Goal: Task Accomplishment & Management: Complete application form

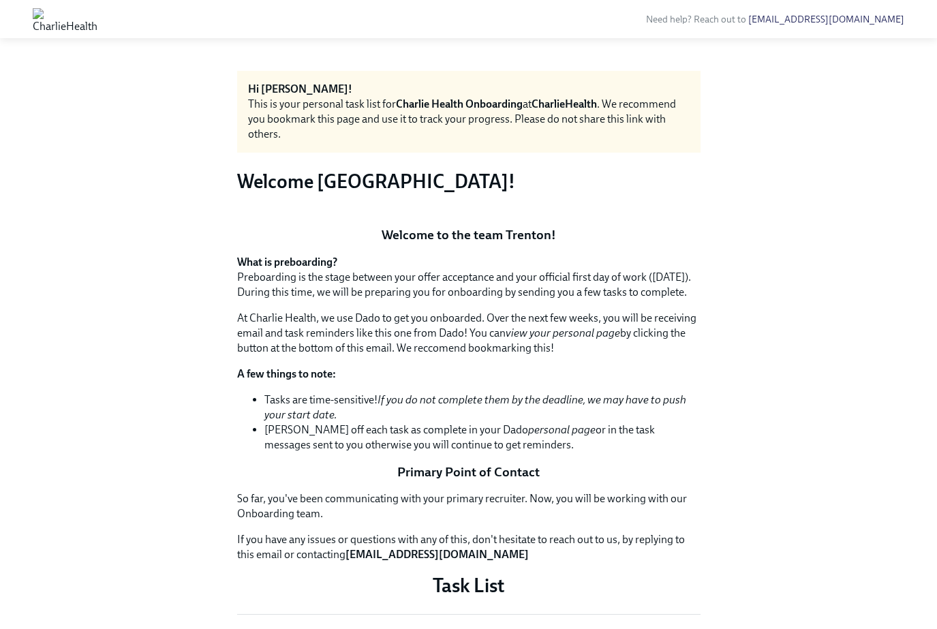
scroll to position [671, 0]
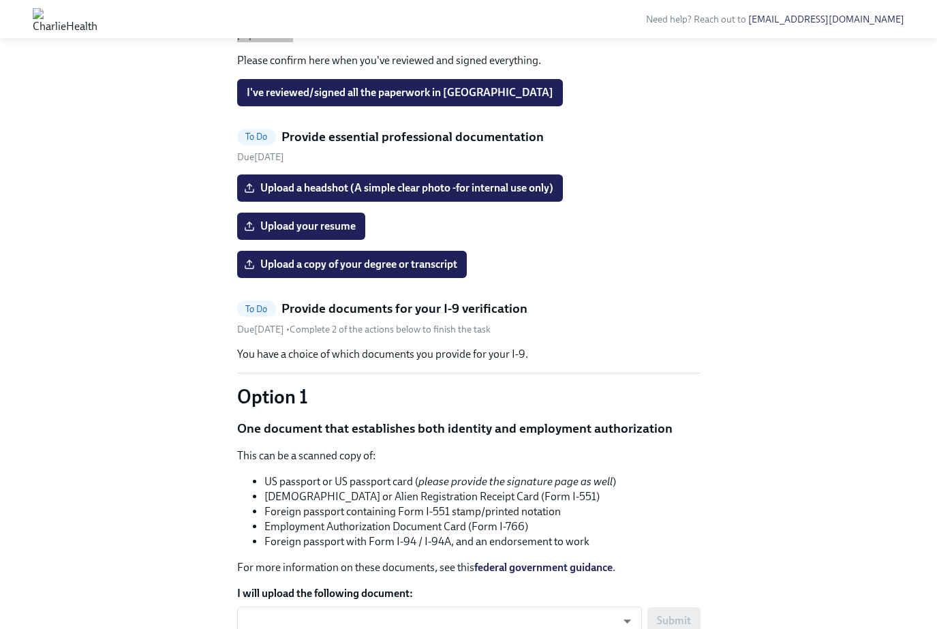
click at [378, 42] on p "You will have received an email from UKG asking you to review various policies …" at bounding box center [469, 27] width 464 height 30
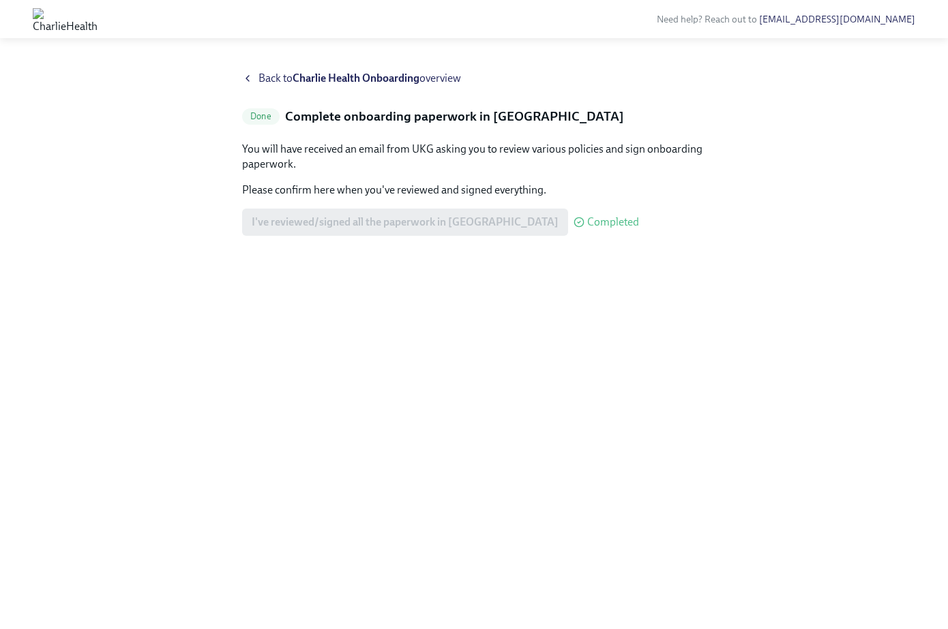
click at [355, 80] on strong "Charlie Health Onboarding" at bounding box center [355, 78] width 127 height 13
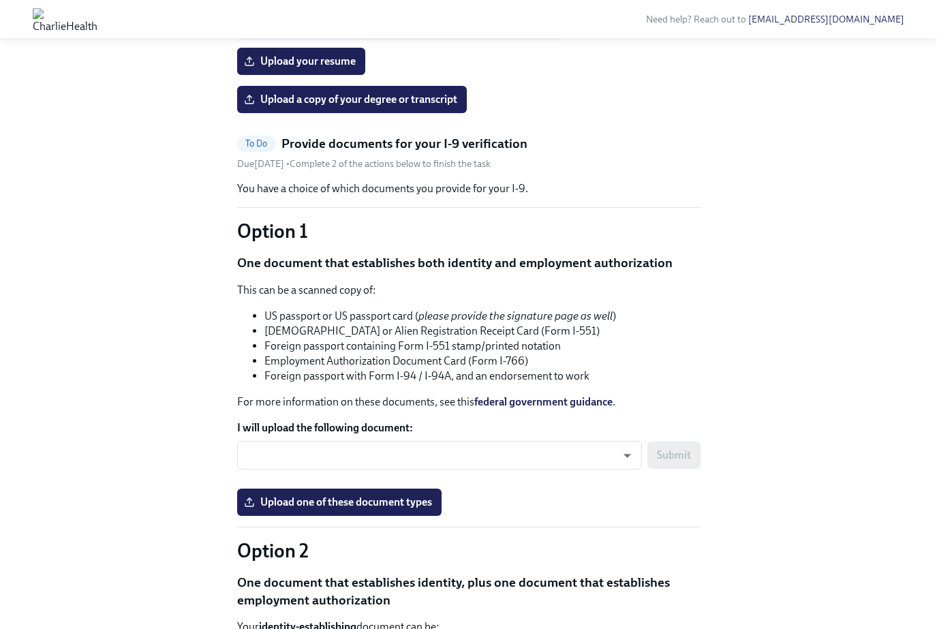
scroll to position [665, 0]
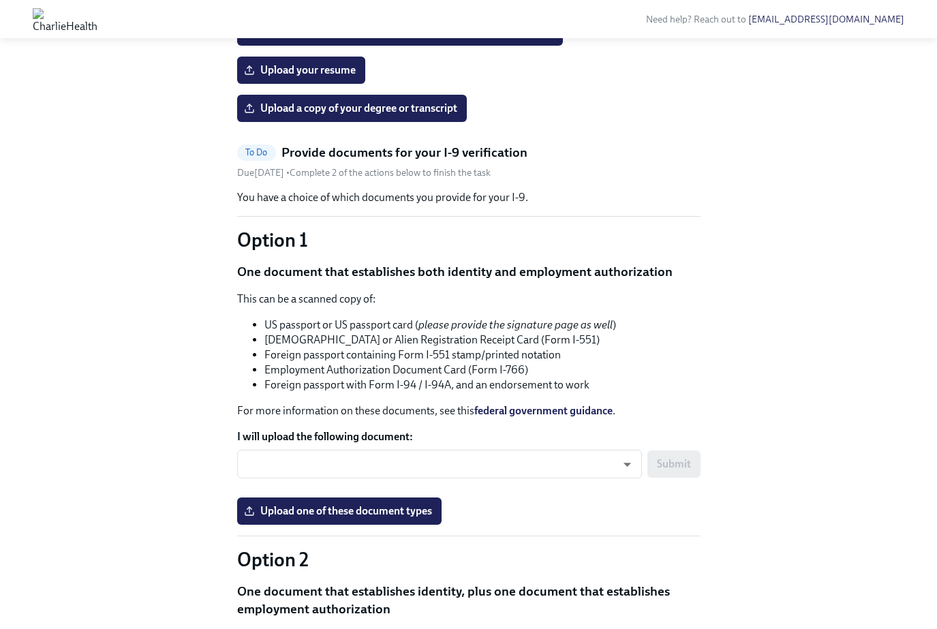
drag, startPoint x: 453, startPoint y: 105, endPoint x: 349, endPoint y: 105, distance: 103.6
copy p "[EMAIL_ADDRESS][DOMAIN_NAME]"
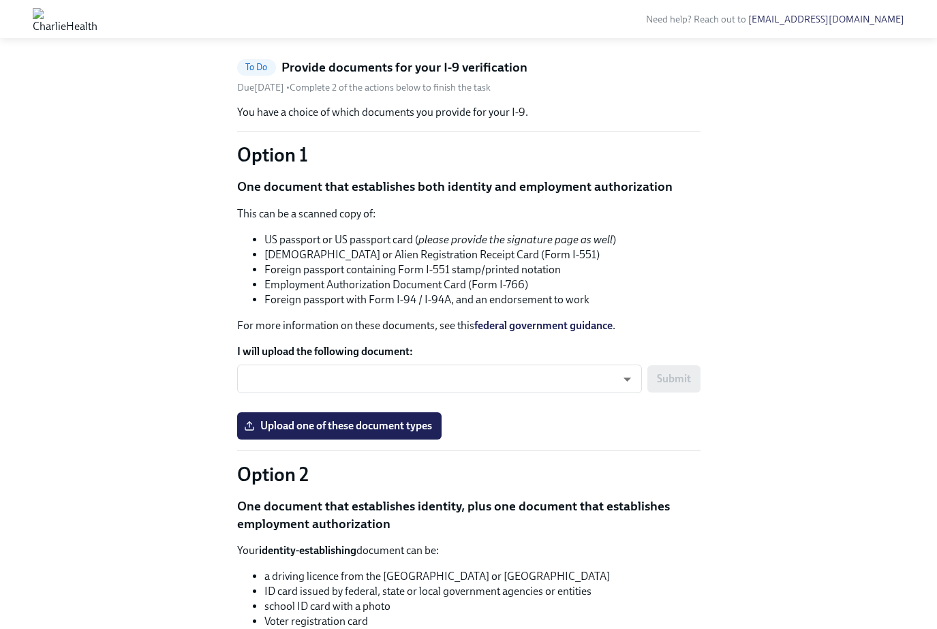
scroll to position [732, 0]
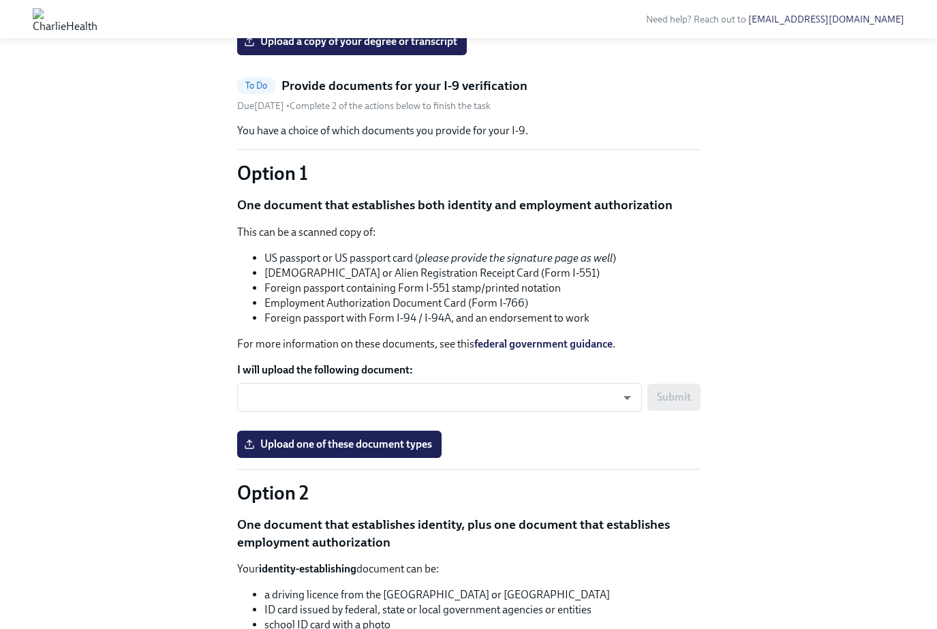
click at [0, 0] on input "Upload a headshot (A simple clear photo -for internal use only)" at bounding box center [0, 0] width 0 height 0
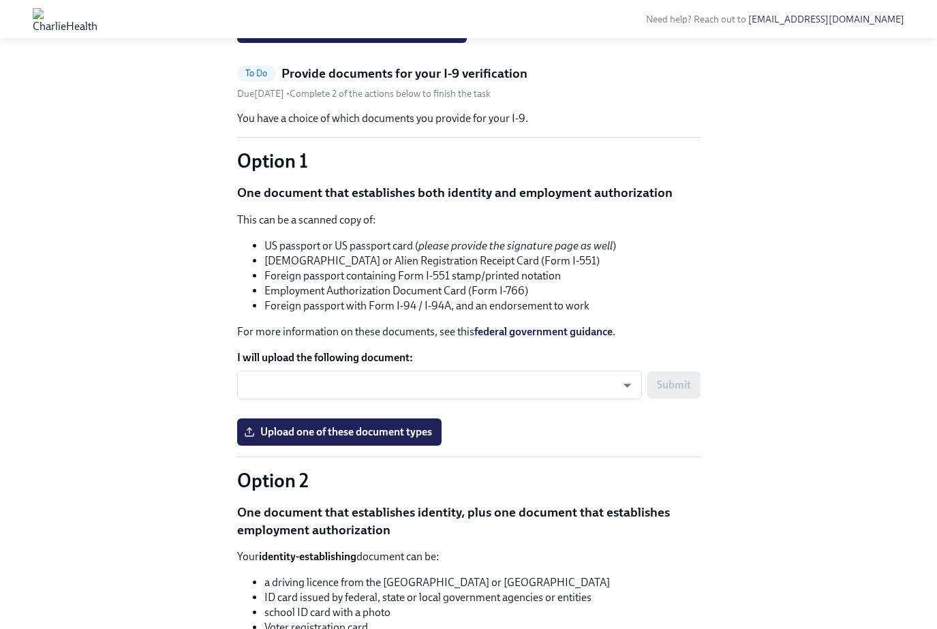
click at [0, 0] on input "Upload your resume" at bounding box center [0, 0] width 0 height 0
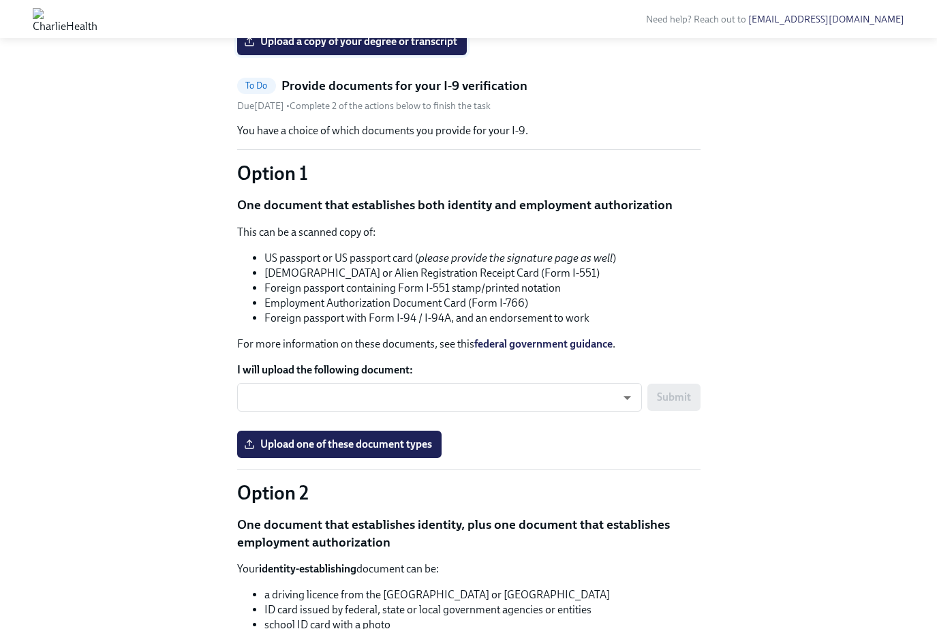
click at [325, 48] on span "Upload a copy of your degree or transcript" at bounding box center [352, 42] width 211 height 14
click at [0, 0] on input "Upload a copy of your degree or transcript" at bounding box center [0, 0] width 0 height 0
click at [361, 48] on span "Upload a copy of your degree or transcript" at bounding box center [352, 42] width 211 height 14
click at [0, 0] on input "Upload a copy of your degree or transcript" at bounding box center [0, 0] width 0 height 0
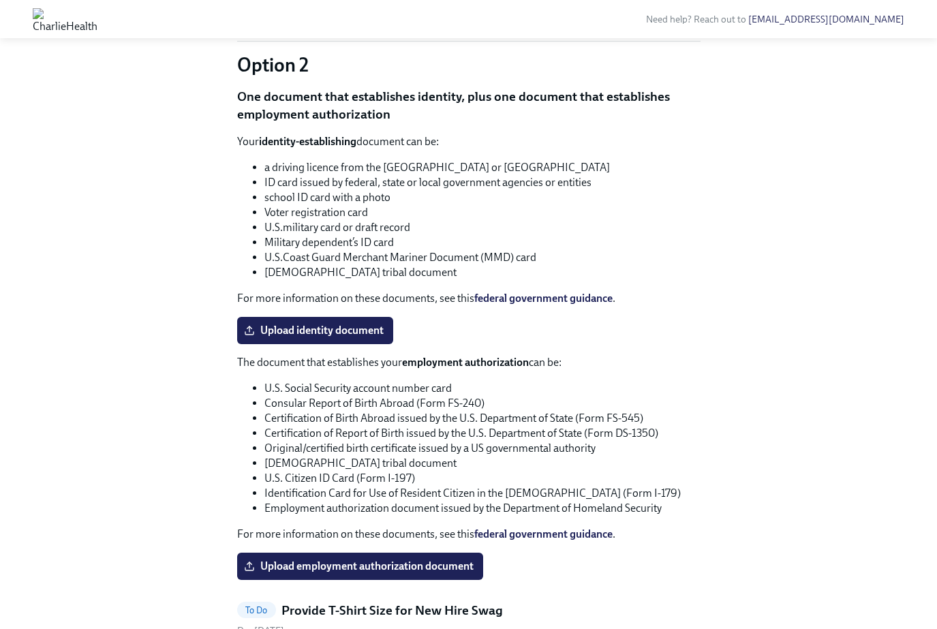
scroll to position [1012, 0]
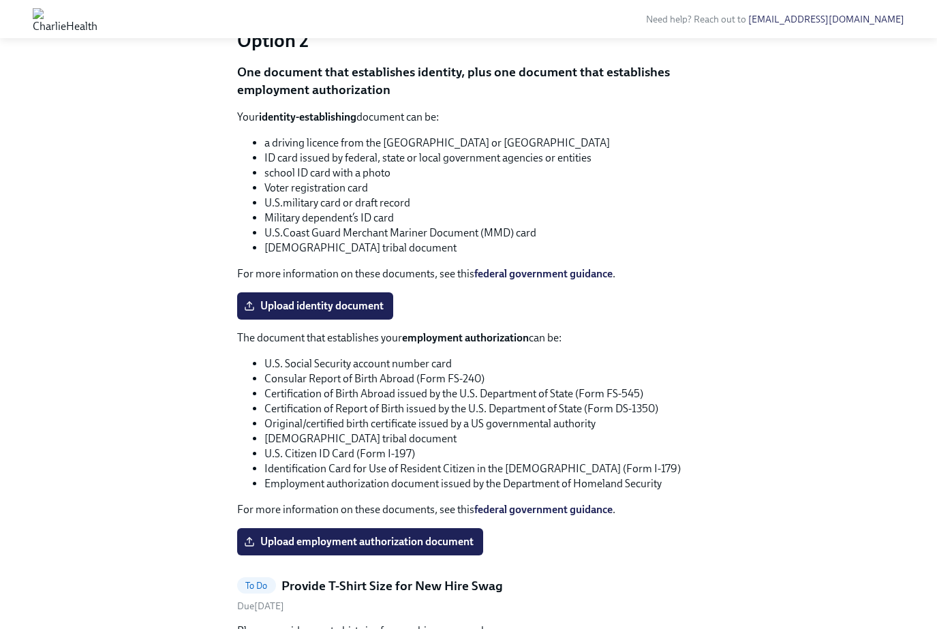
click at [356, 153] on body "Need help? Reach out to hr@charliehealth.com Hi Trenton! This is your personal …" at bounding box center [468, 96] width 937 height 2217
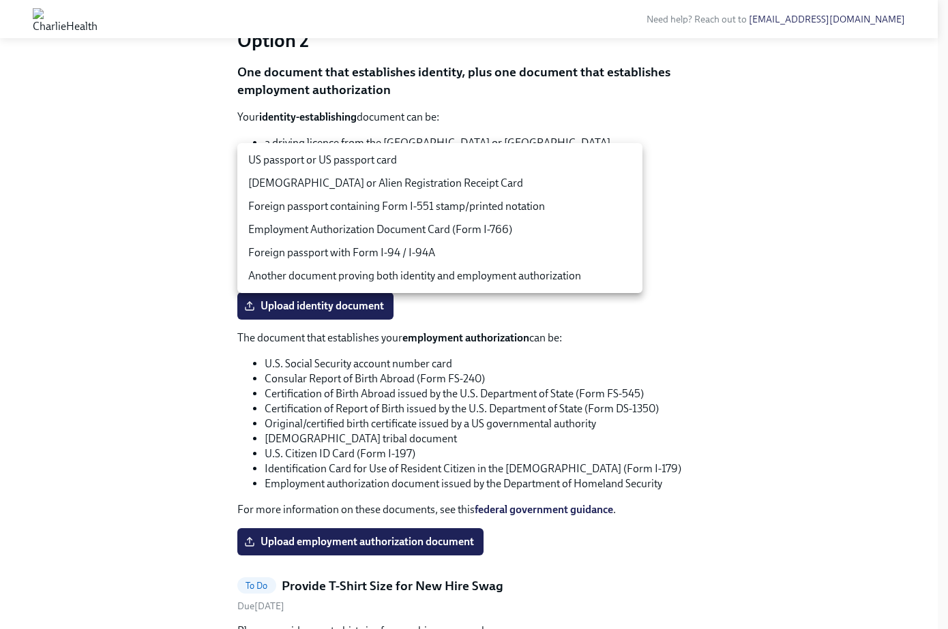
click at [435, 167] on li "US passport or US passport card" at bounding box center [439, 160] width 405 height 23
type input "tm035QtdH"
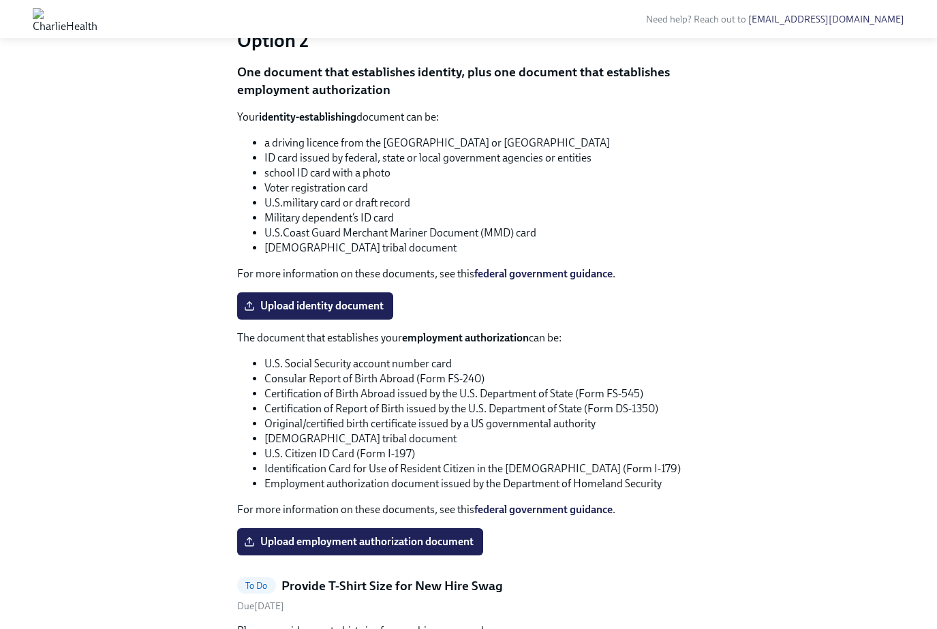
click at [0, 0] on input "Upload one of these document types" at bounding box center [0, 0] width 0 height 0
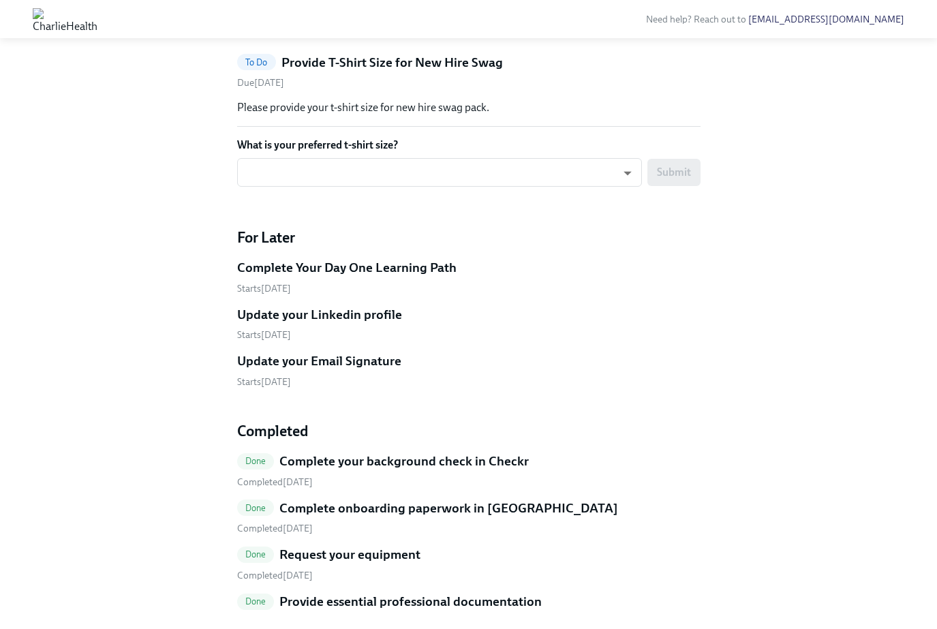
scroll to position [1537, 0]
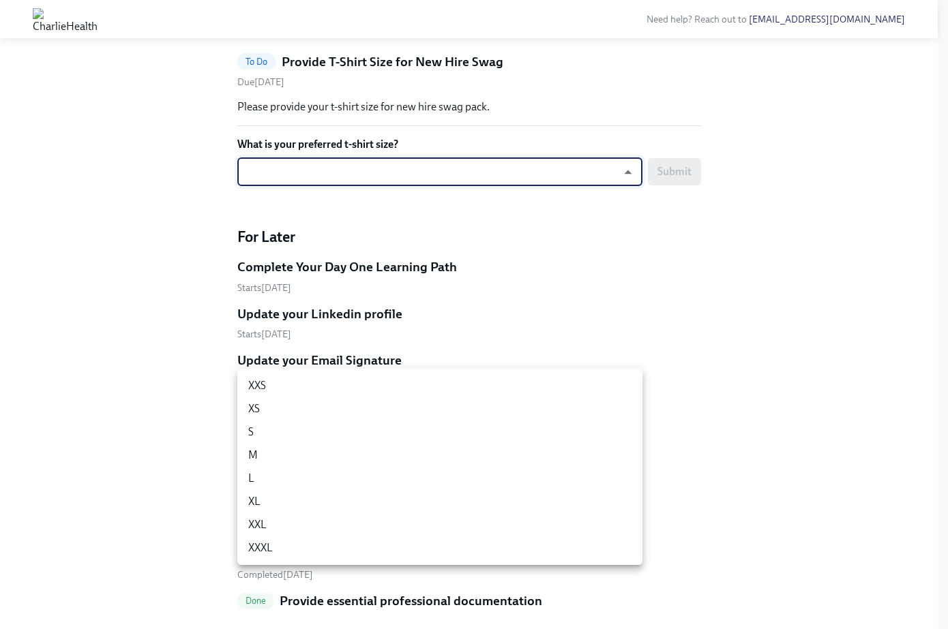
click at [374, 464] on li "M" at bounding box center [439, 455] width 405 height 23
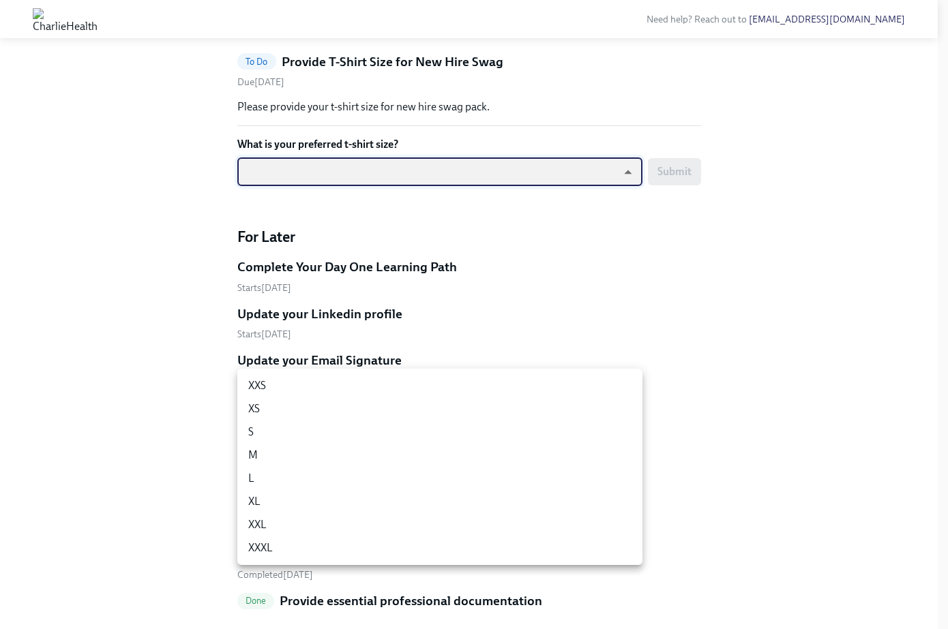
type input "UEGyU4SCa"
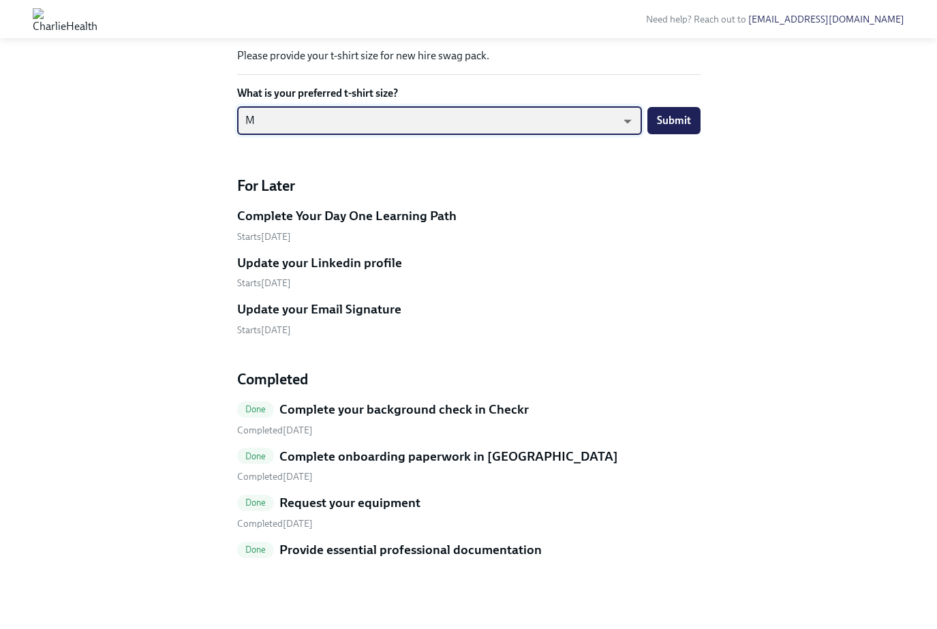
scroll to position [1799, 0]
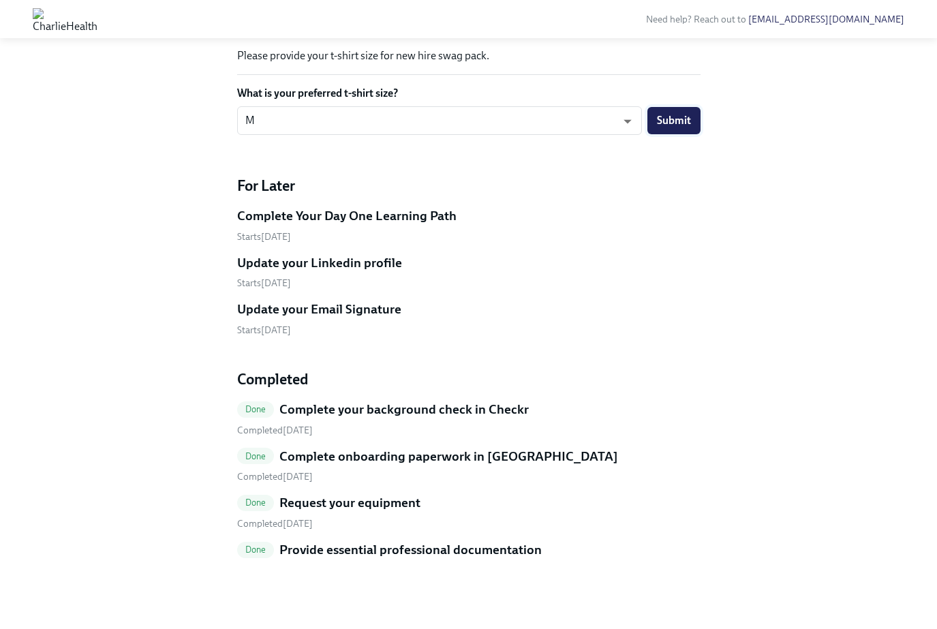
click at [664, 127] on span "Submit" at bounding box center [674, 121] width 34 height 14
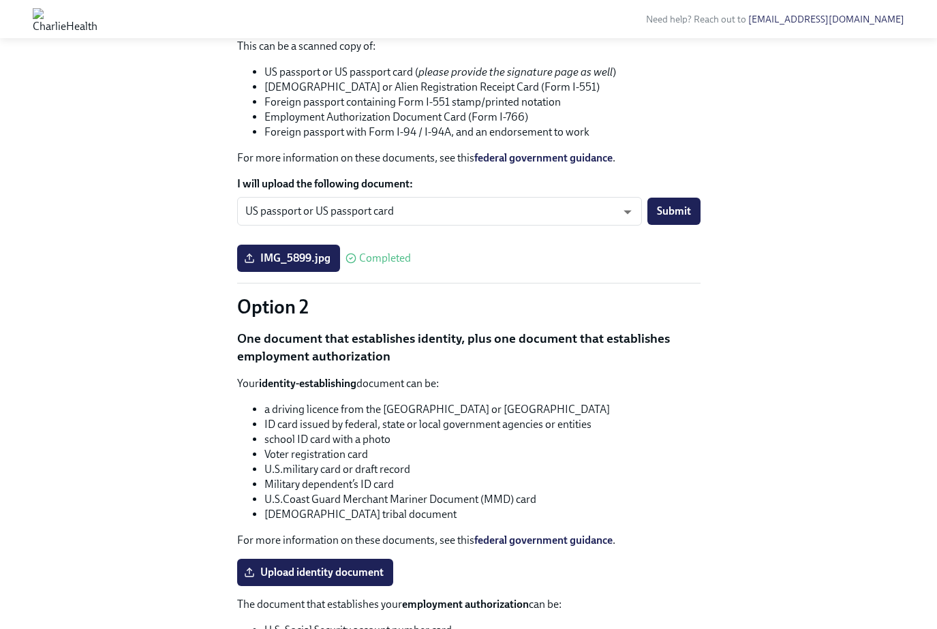
scroll to position [745, 0]
click at [668, 219] on span "Submit" at bounding box center [674, 212] width 34 height 14
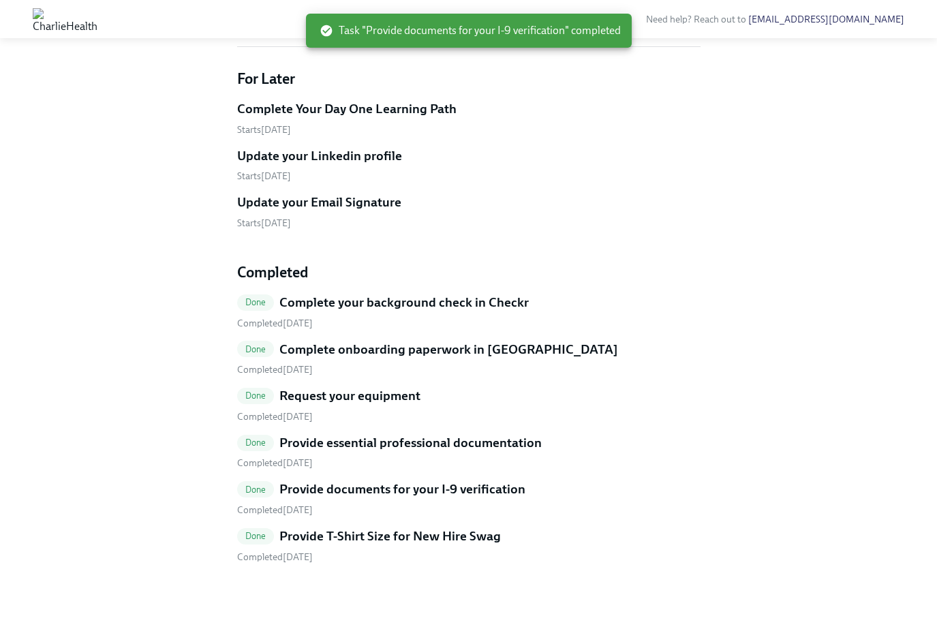
scroll to position [780, 0]
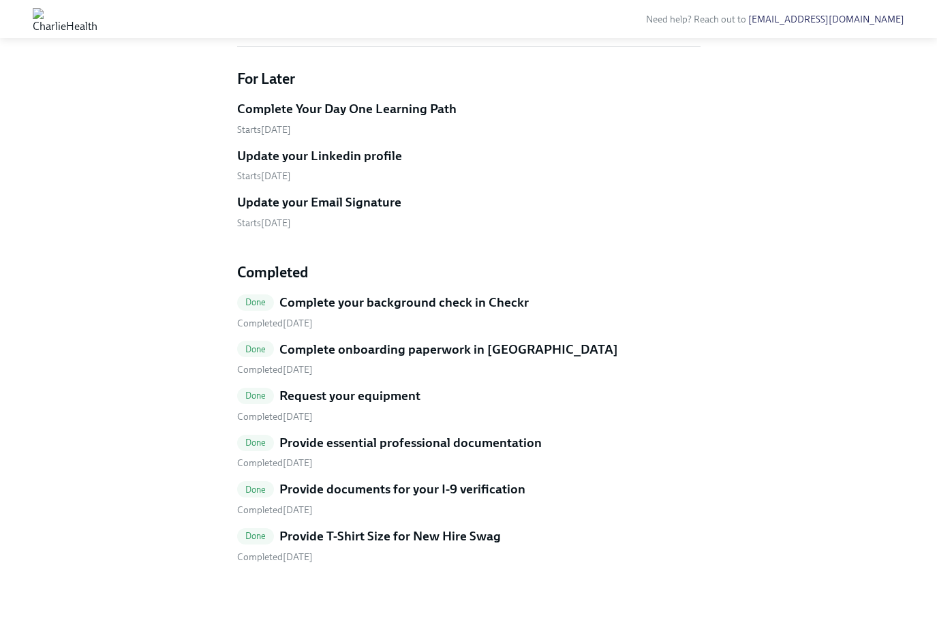
click at [838, 22] on link "[EMAIL_ADDRESS][DOMAIN_NAME]" at bounding box center [827, 20] width 156 height 12
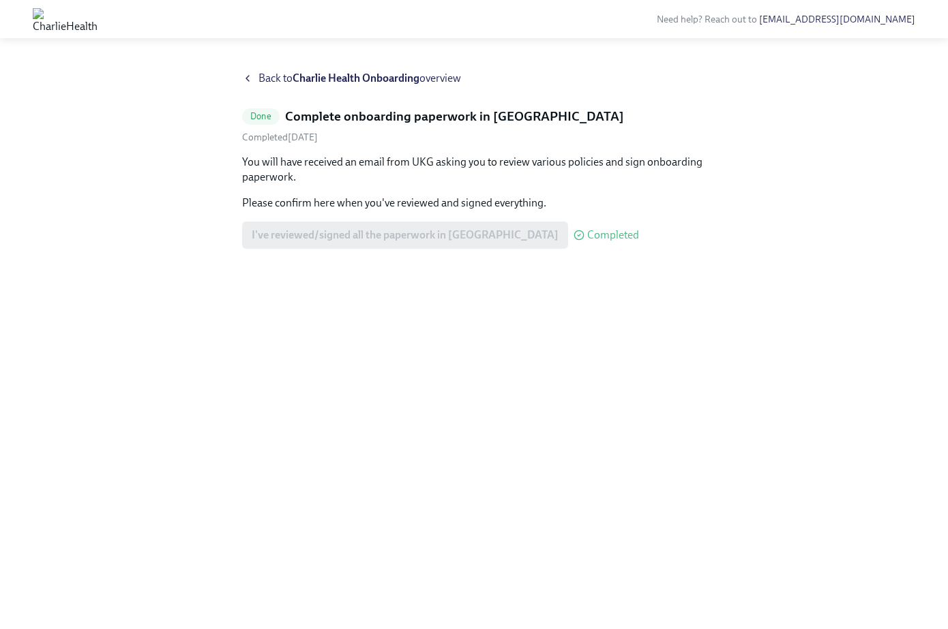
click at [587, 232] on span "Completed" at bounding box center [613, 235] width 52 height 11
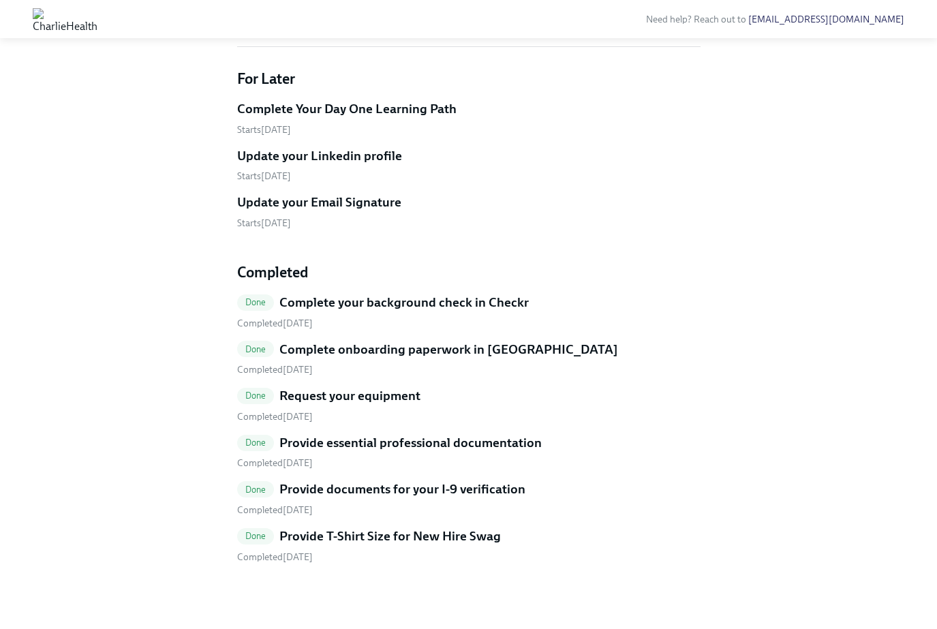
scroll to position [671, 0]
